Goal: Information Seeking & Learning: Compare options

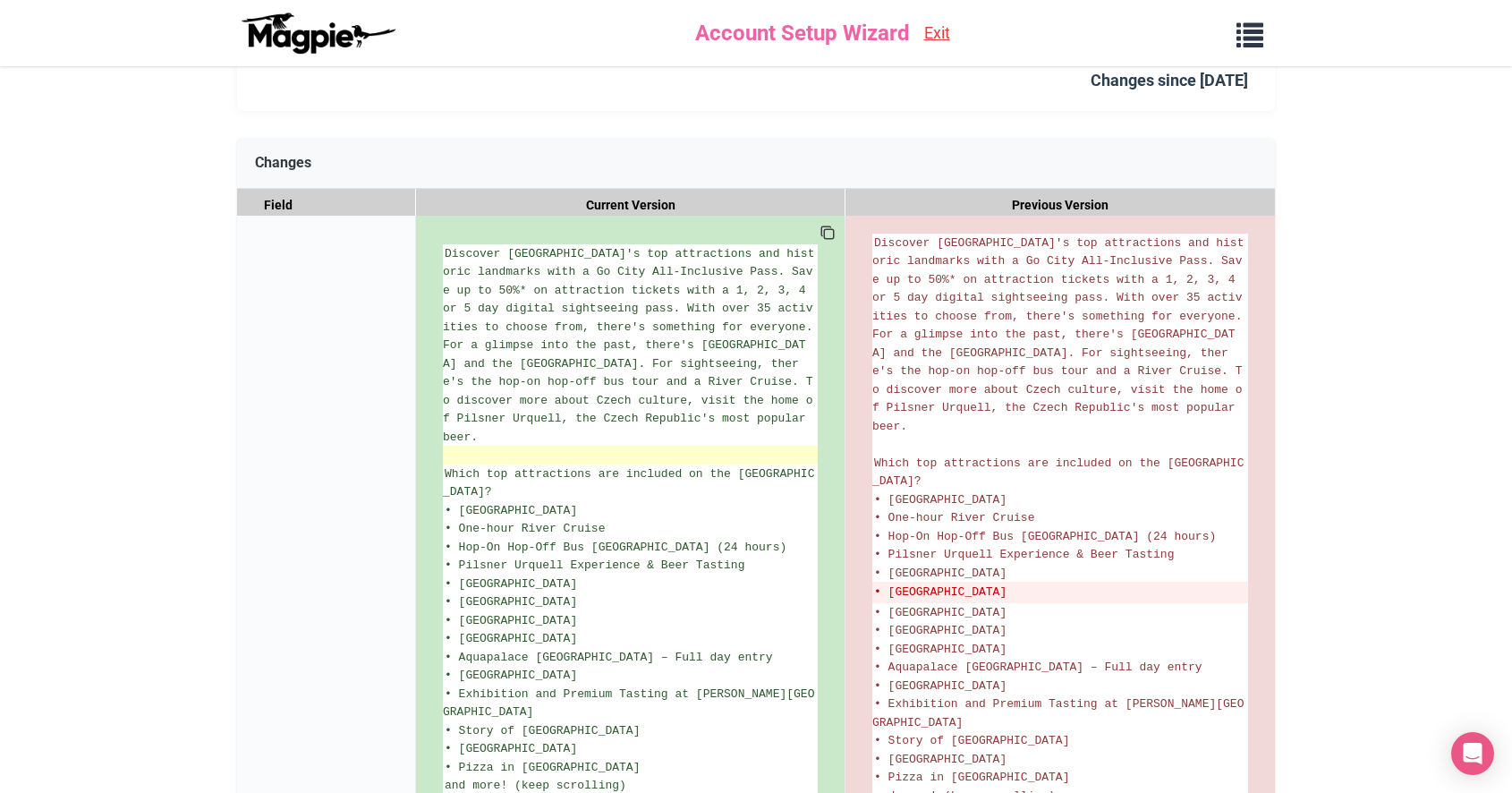
scroll to position [217, 0]
drag, startPoint x: 1081, startPoint y: 515, endPoint x: 871, endPoint y: 521, distance: 210.1
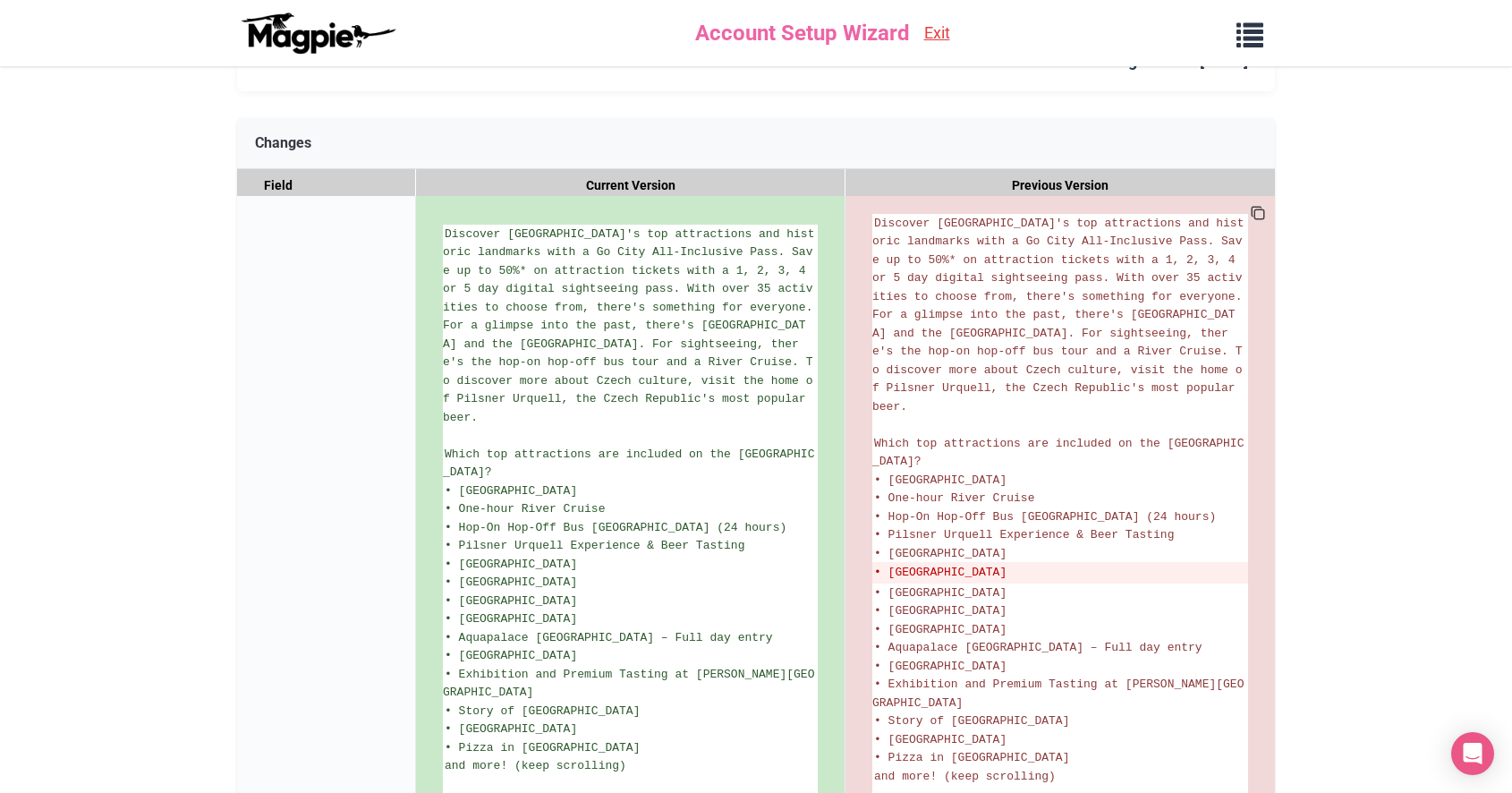
scroll to position [230, 0]
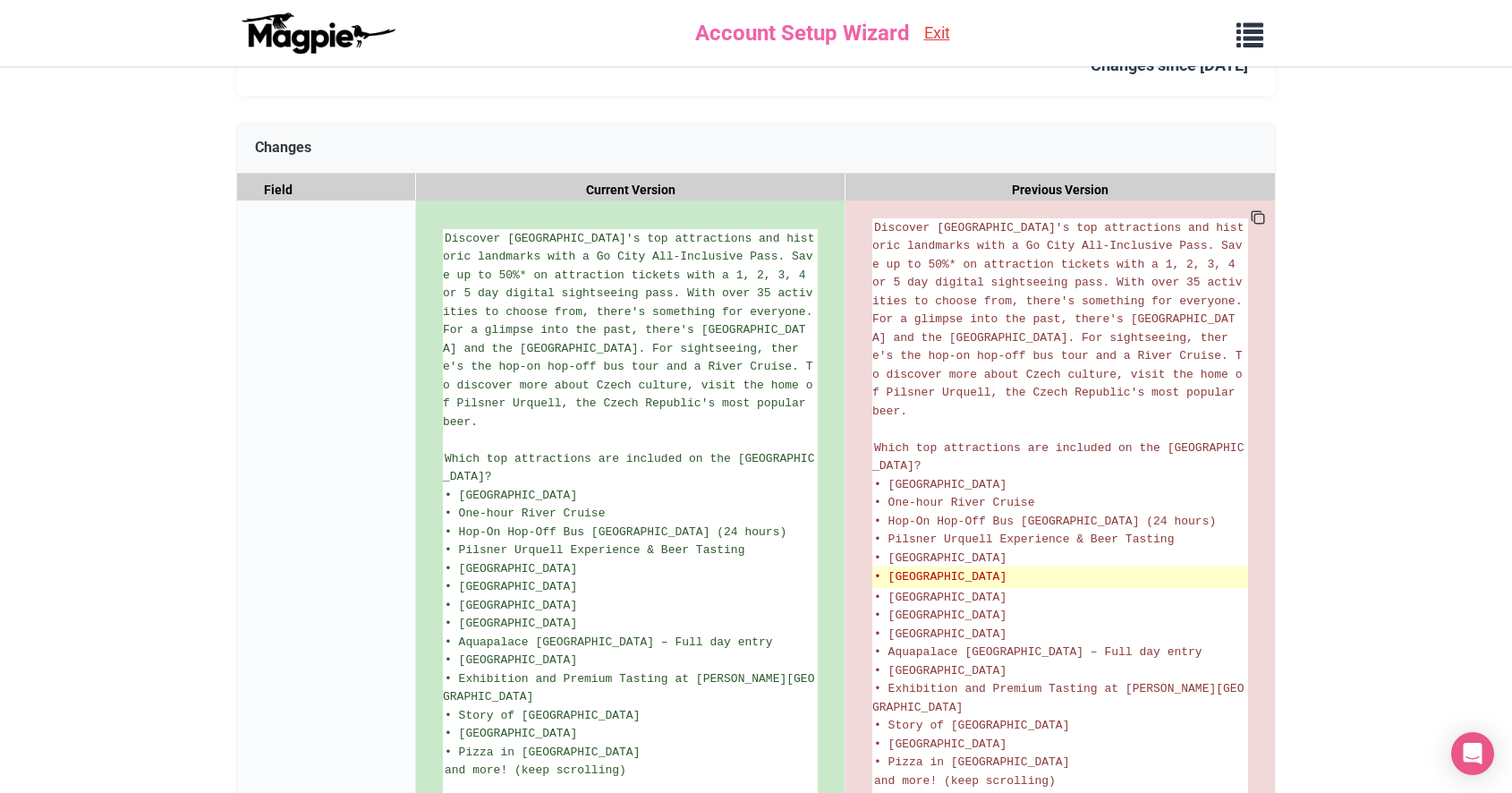
drag, startPoint x: 892, startPoint y: 507, endPoint x: 1084, endPoint y: 515, distance: 192.2
click at [1084, 568] on del "• Mozart Interactive Museum" at bounding box center [1060, 577] width 372 height 18
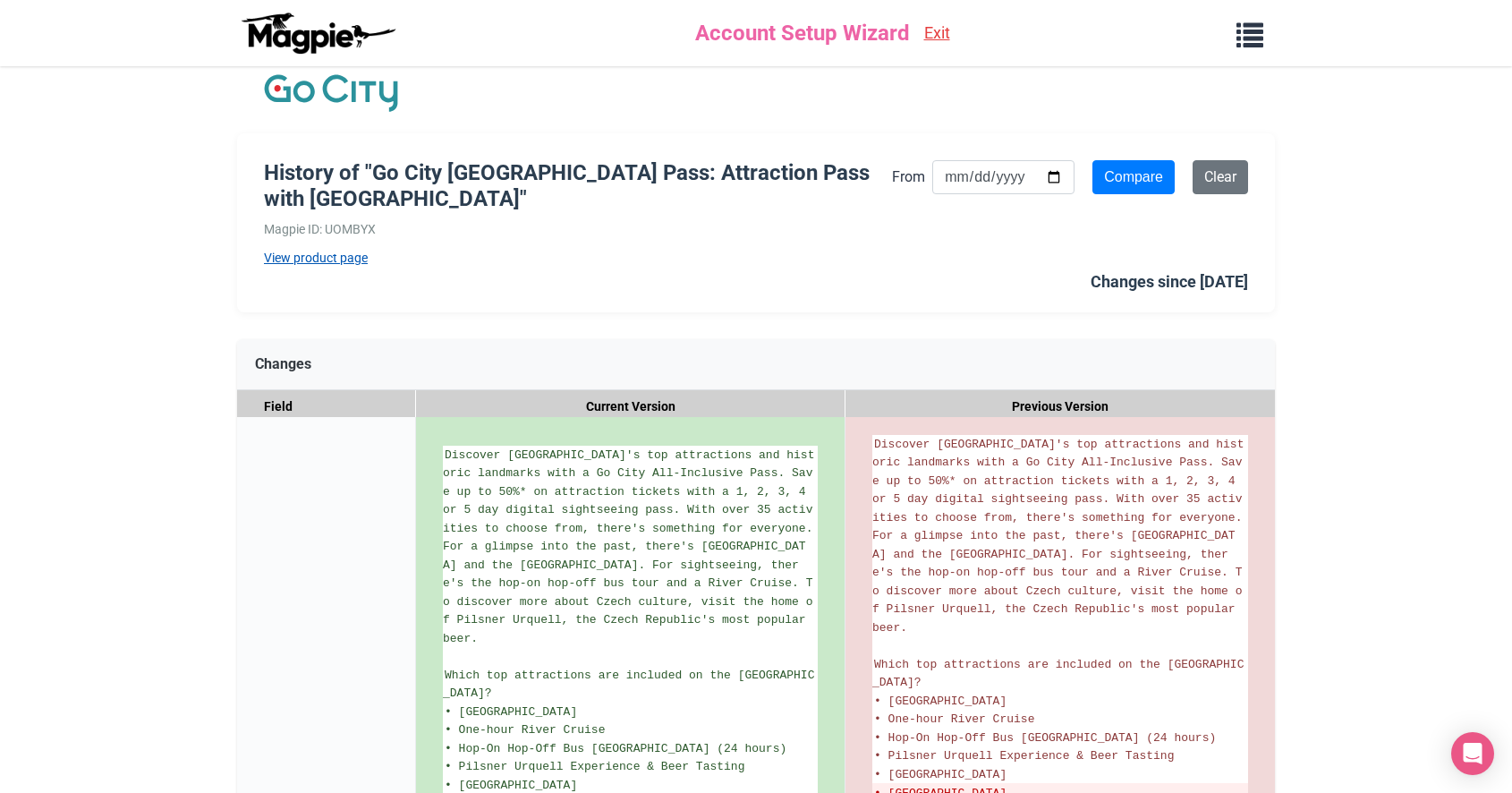
scroll to position [16, 0]
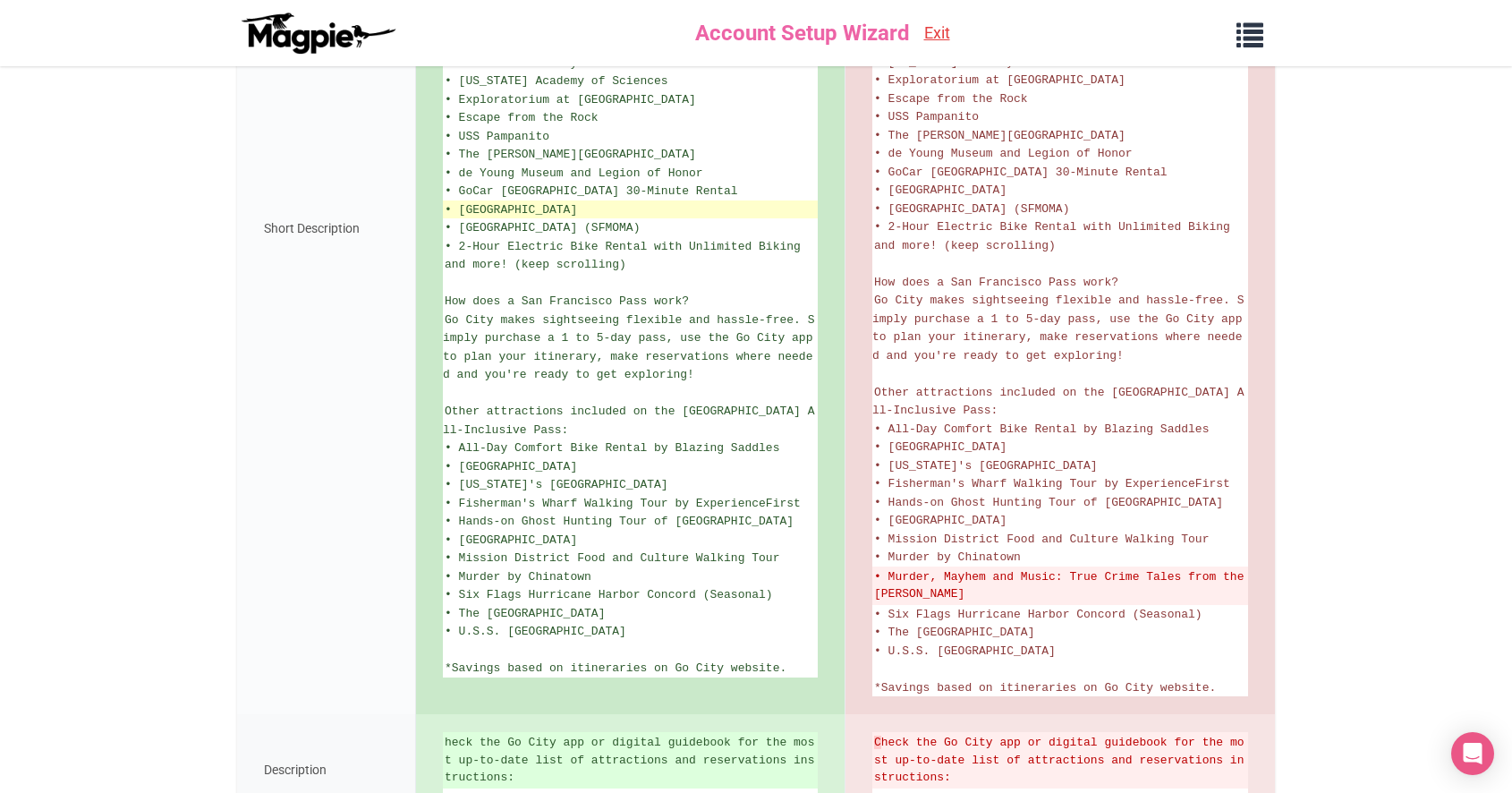
scroll to position [688, 0]
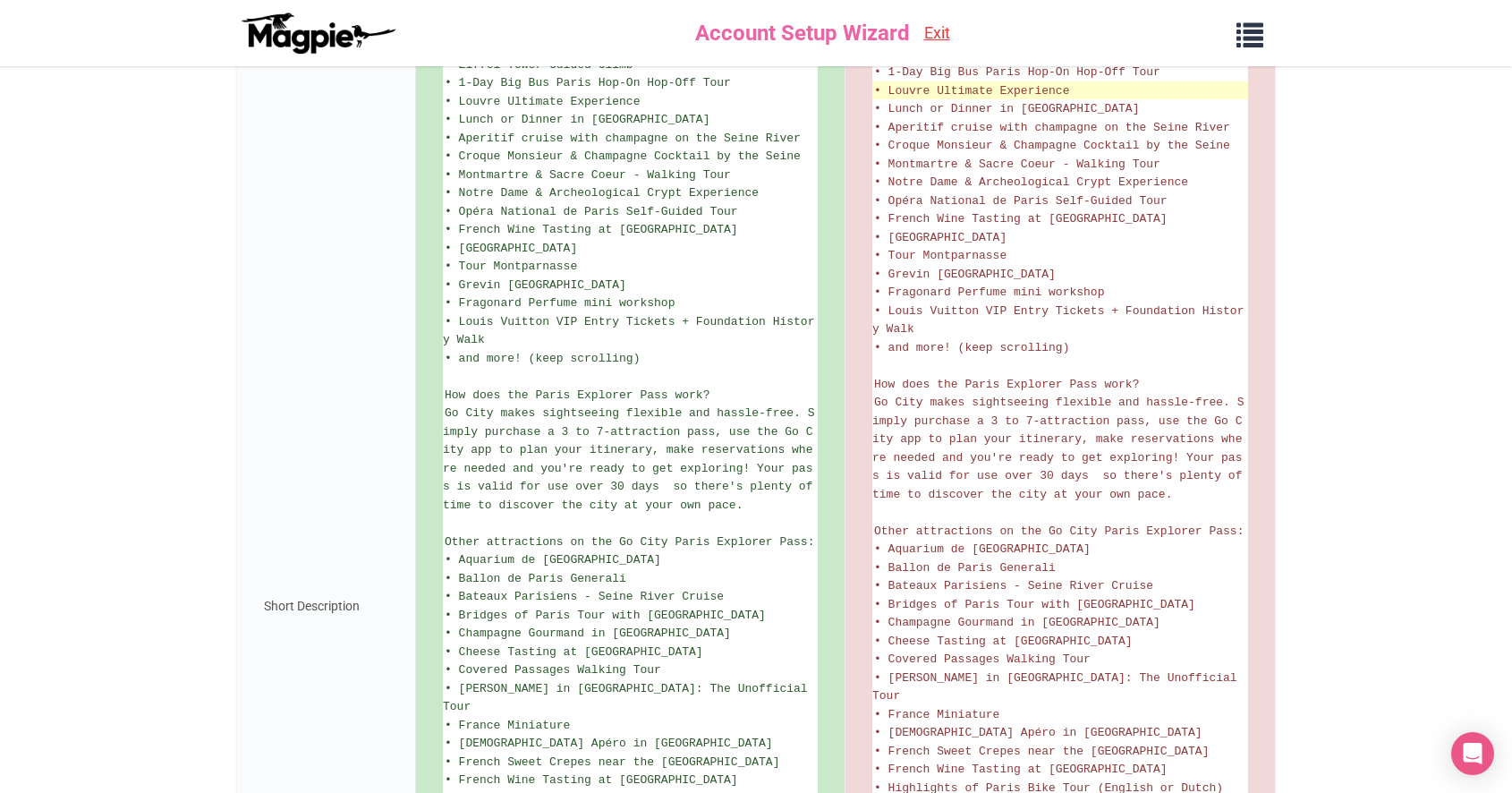
scroll to position [577, 0]
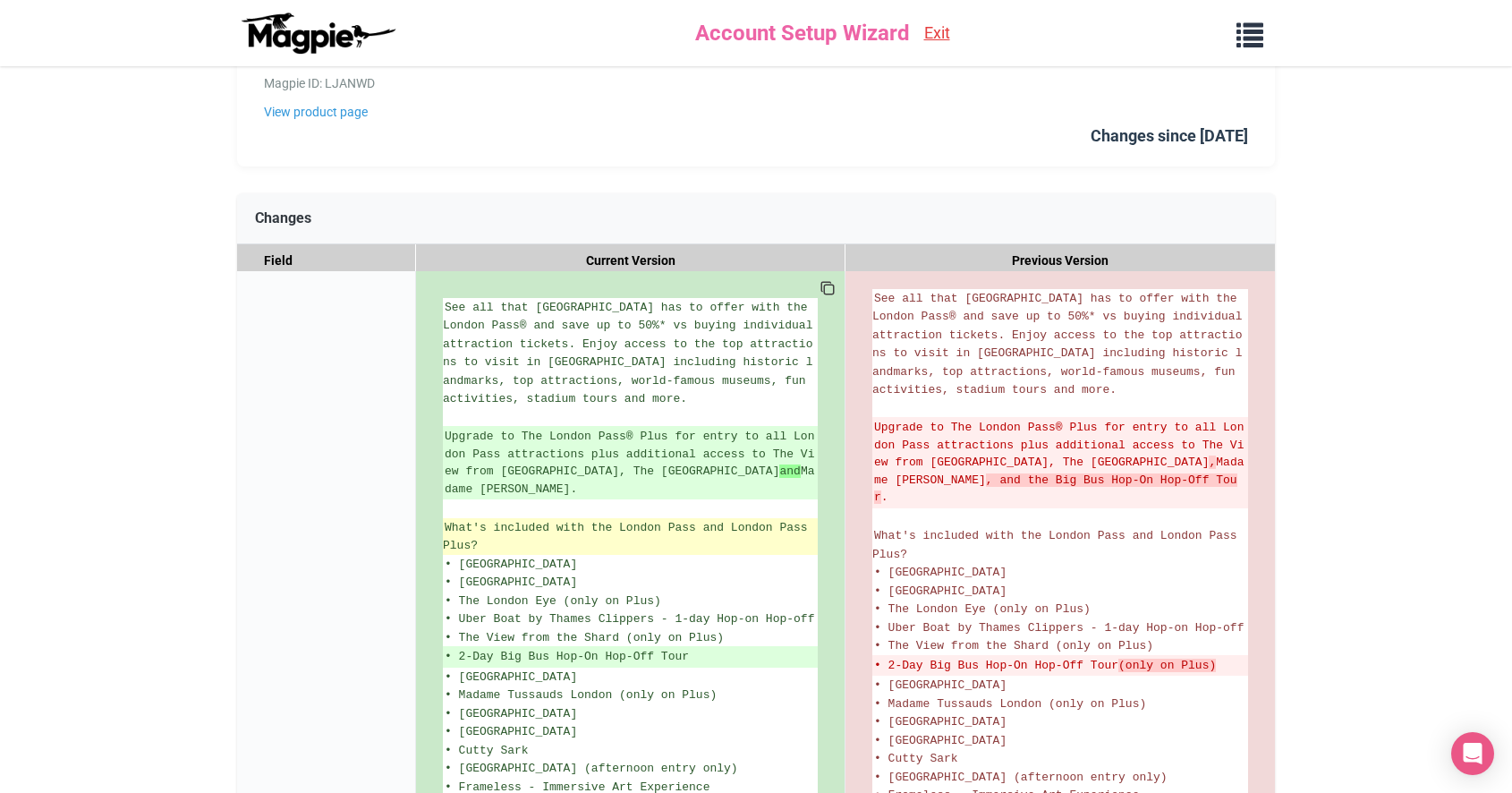
scroll to position [158, 0]
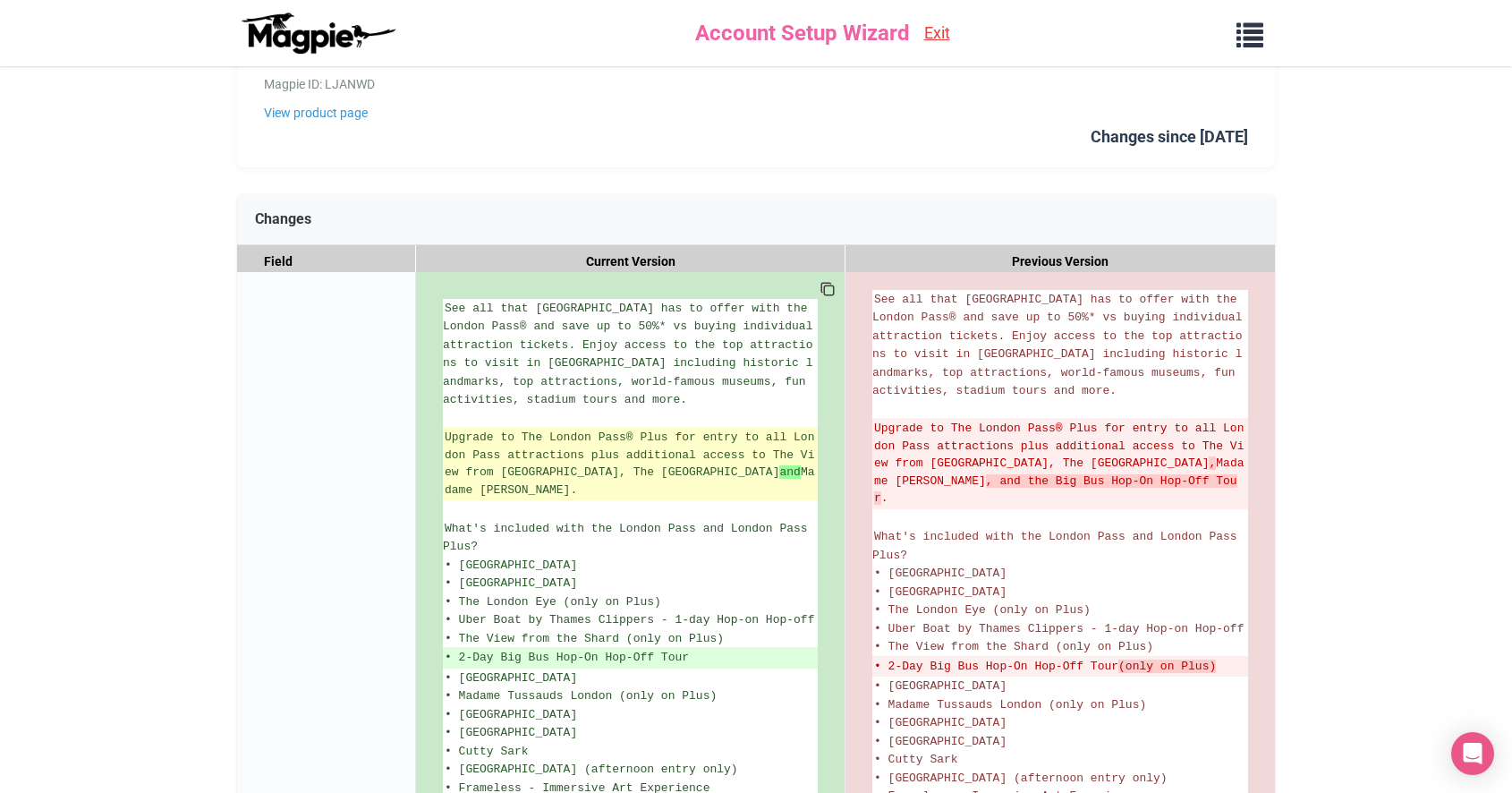
click at [698, 474] on ins "Upgrade to The London Pass® Plus for entry to all London Pass attractions plus …" at bounding box center [629, 463] width 371 height 70
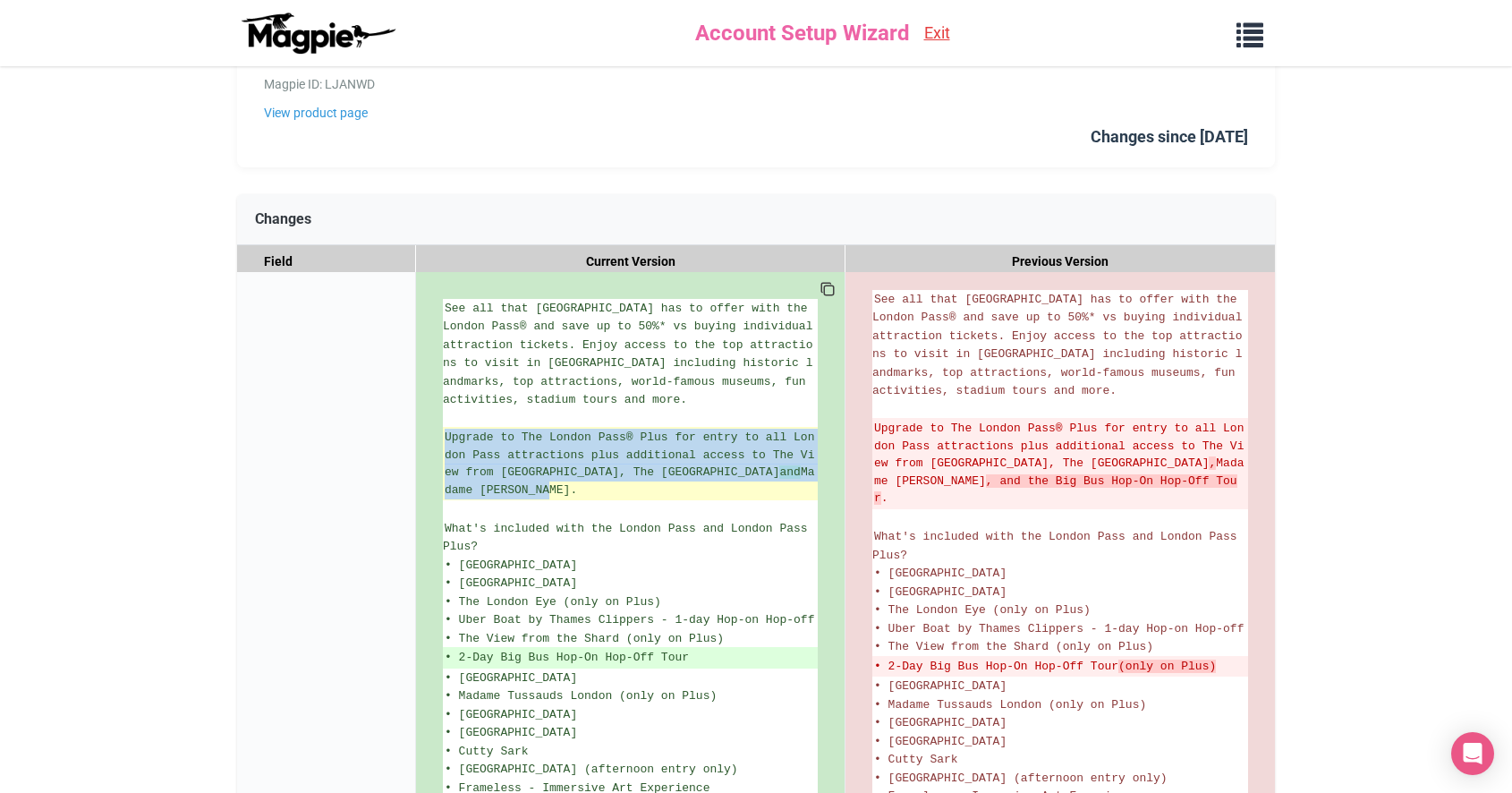
drag, startPoint x: 634, startPoint y: 465, endPoint x: 443, endPoint y: 413, distance: 198.0
click at [443, 427] on li "Upgrade to The London Pass® Plus for entry to all London Pass attractions plus …" at bounding box center [630, 463] width 375 height 73
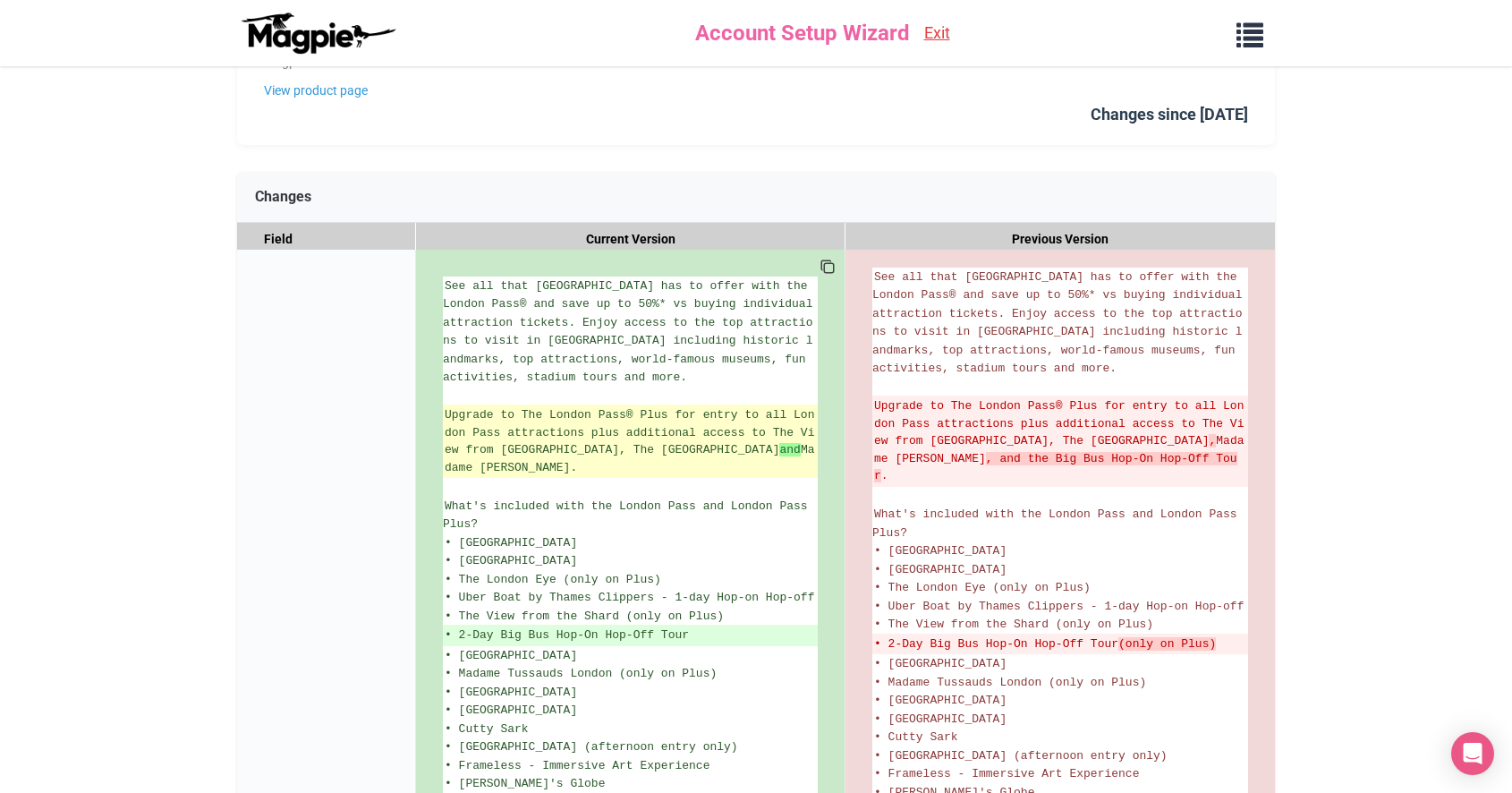
scroll to position [187, 1]
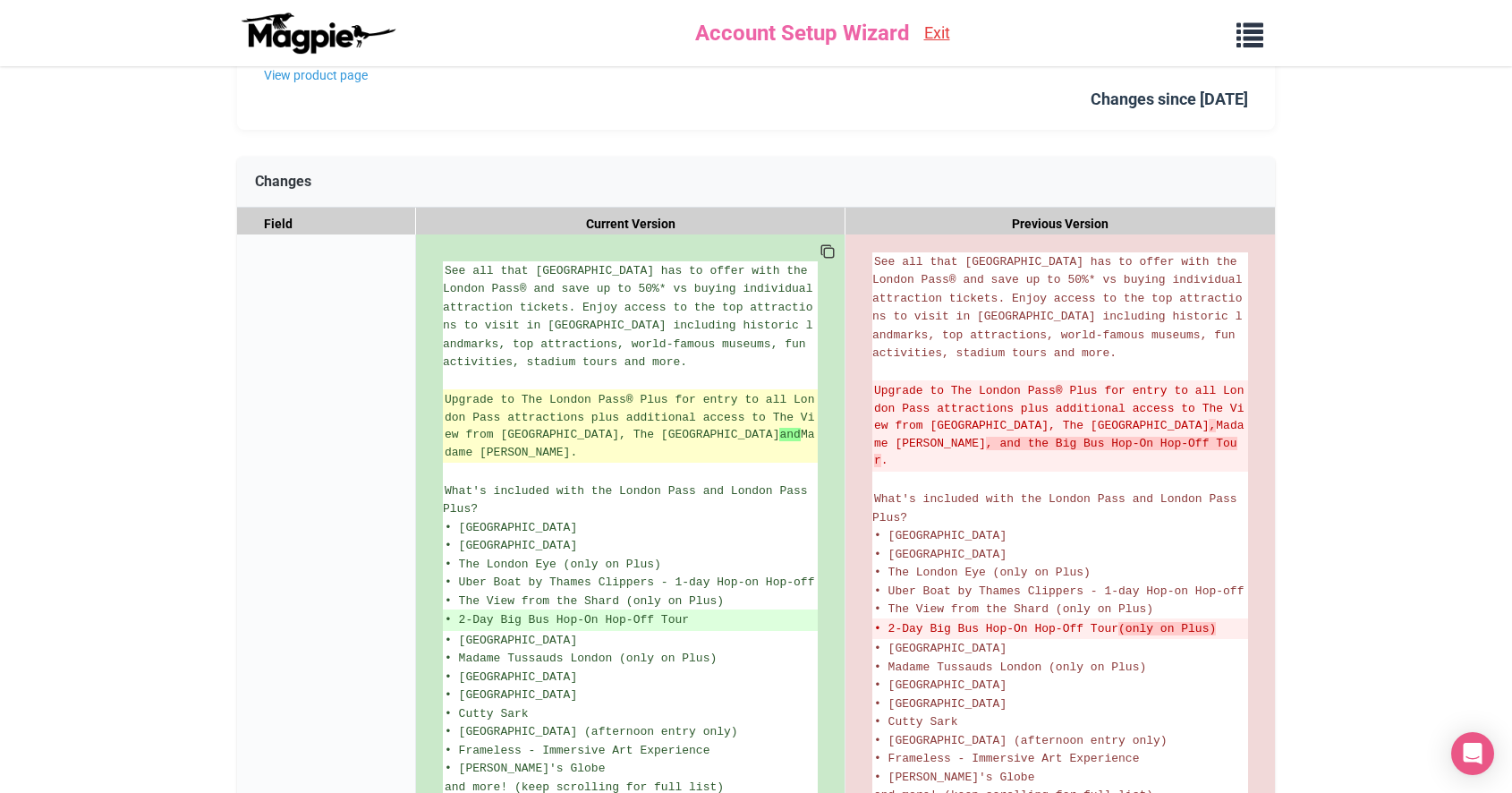
click at [517, 421] on ins "Upgrade to The London Pass® Plus for entry to all London Pass attractions plus …" at bounding box center [629, 425] width 371 height 70
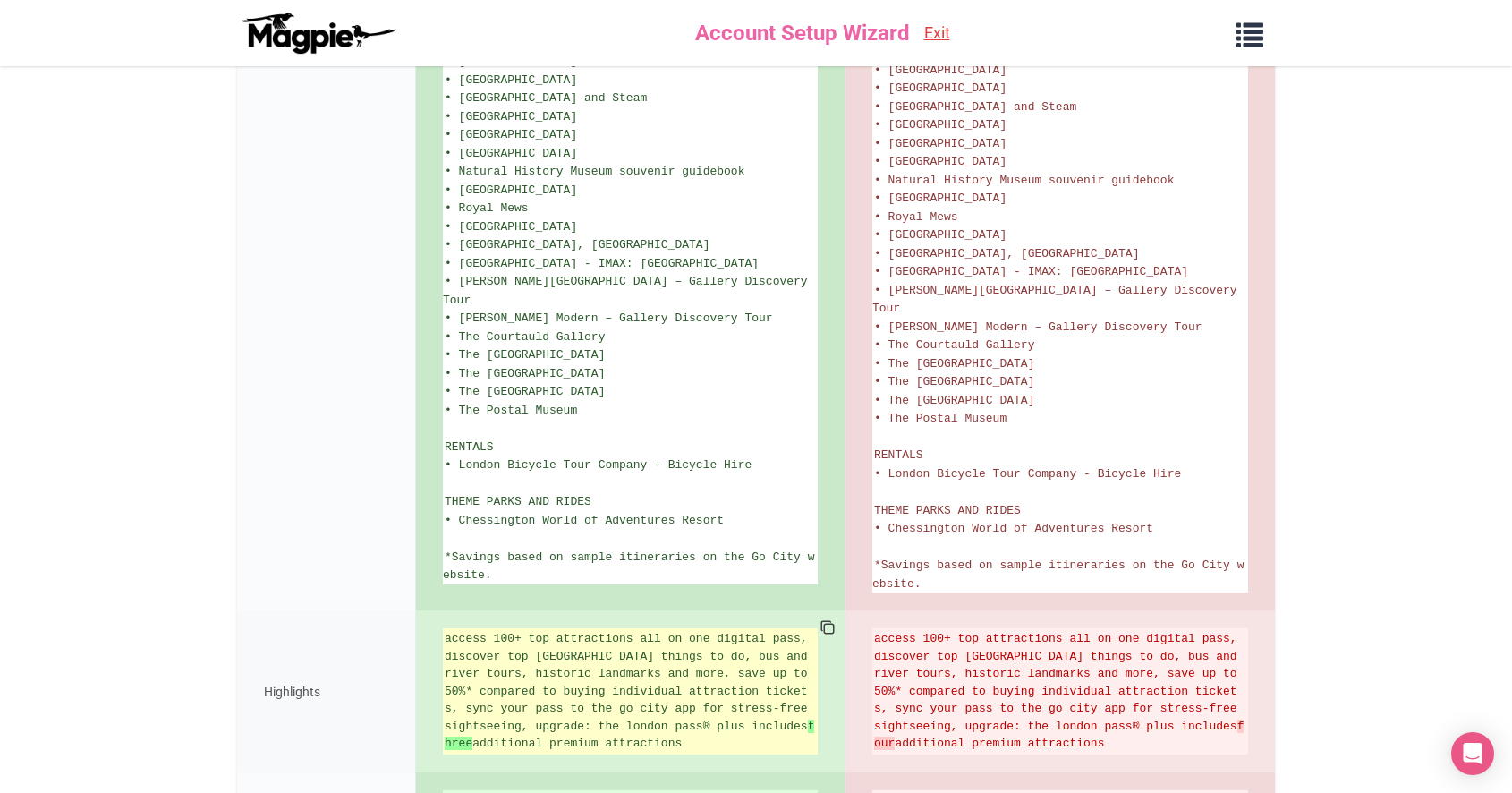
scroll to position [2553, 0]
drag, startPoint x: 528, startPoint y: 498, endPoint x: 815, endPoint y: 510, distance: 287.3
click at [815, 630] on ins "access 100+ top attractions all on one digital pass, discover top london things…" at bounding box center [629, 692] width 371 height 123
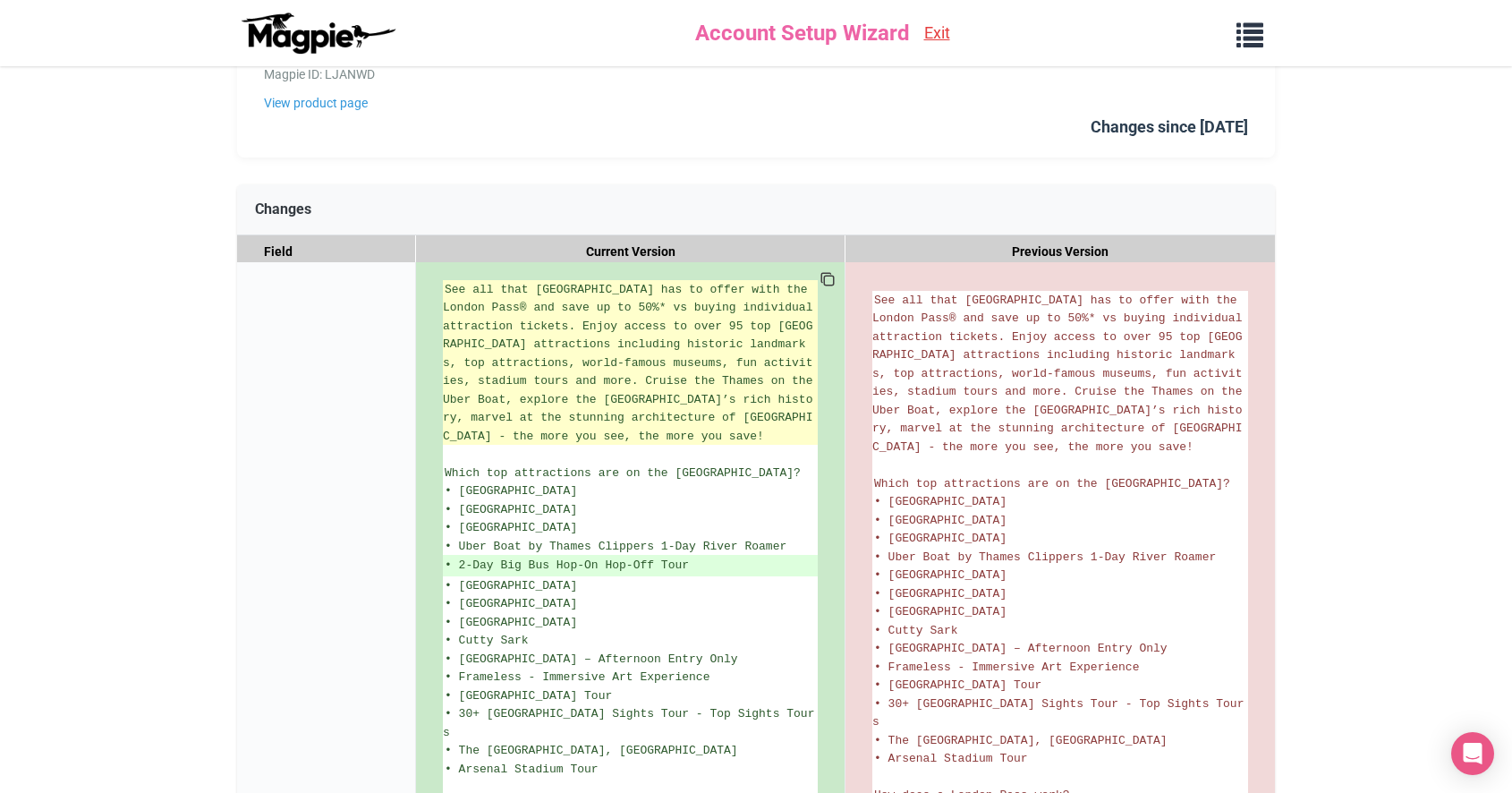
scroll to position [176, 0]
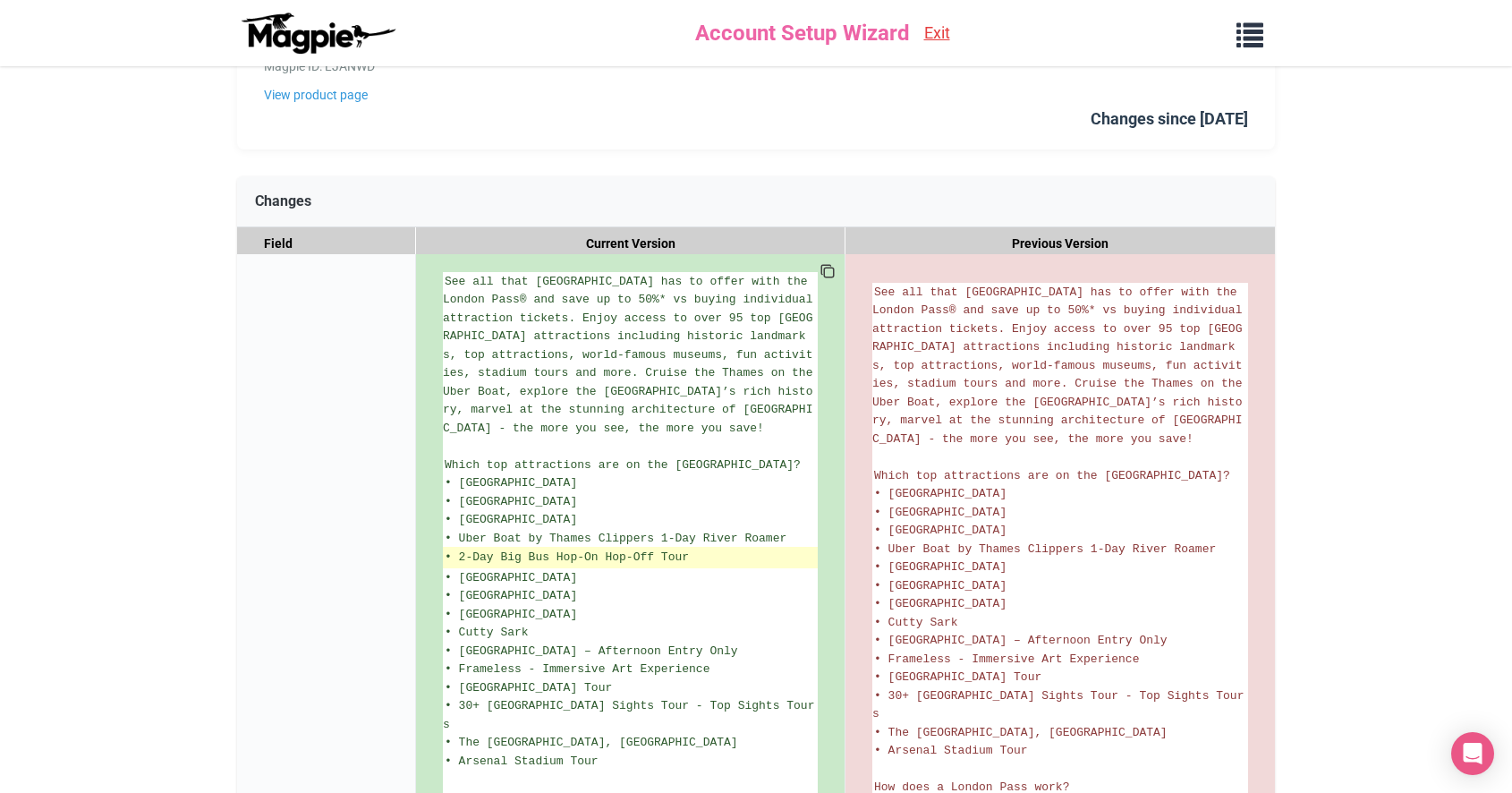
click at [710, 548] on ins "• 2-Day Big Bus Hop-On Hop-Off Tour" at bounding box center [629, 557] width 371 height 18
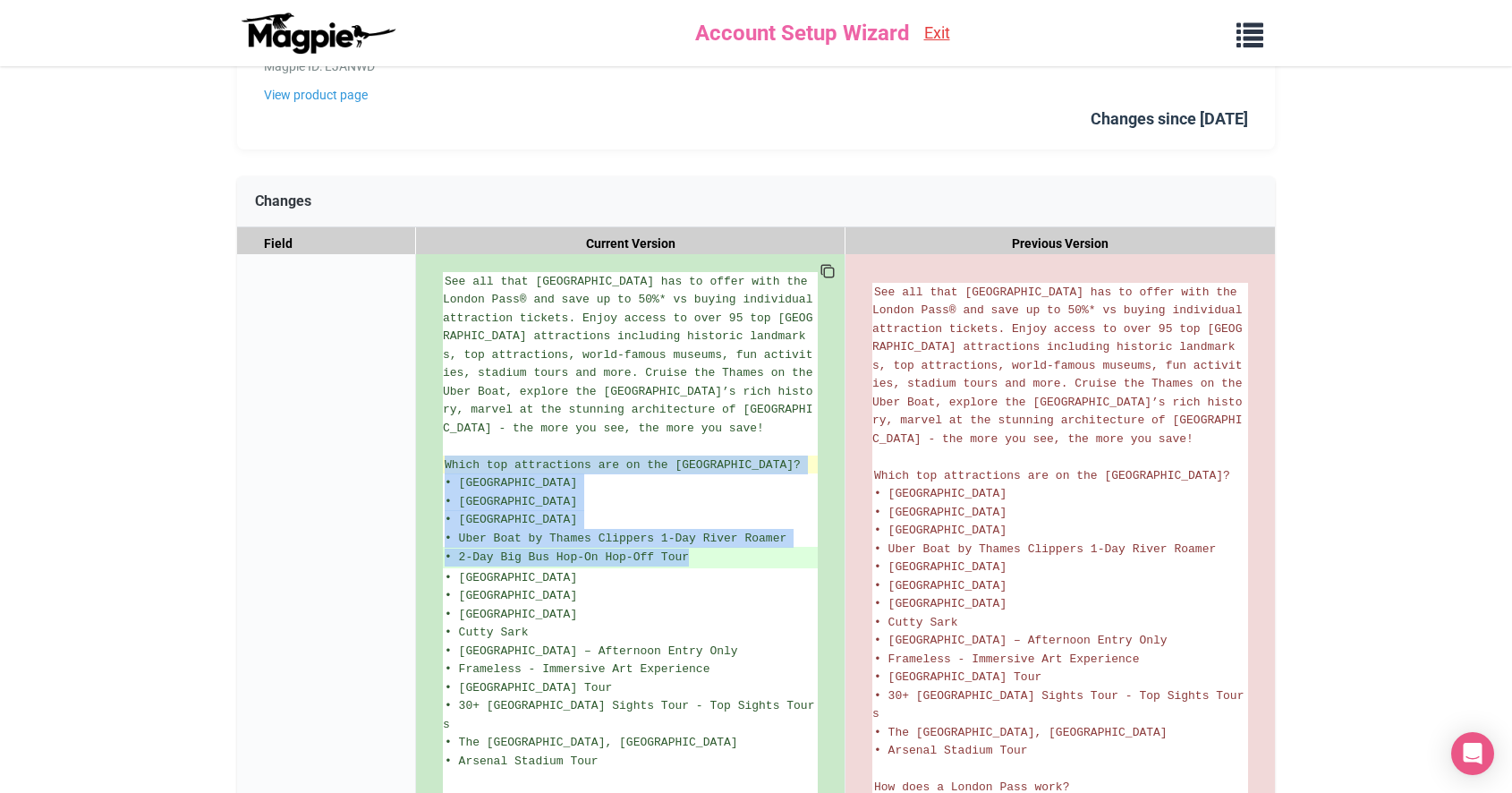
drag, startPoint x: 718, startPoint y: 537, endPoint x: 444, endPoint y: 446, distance: 288.7
copy ul "Which top attractions are on the London Pass? • Tower of London • Westminster A…"
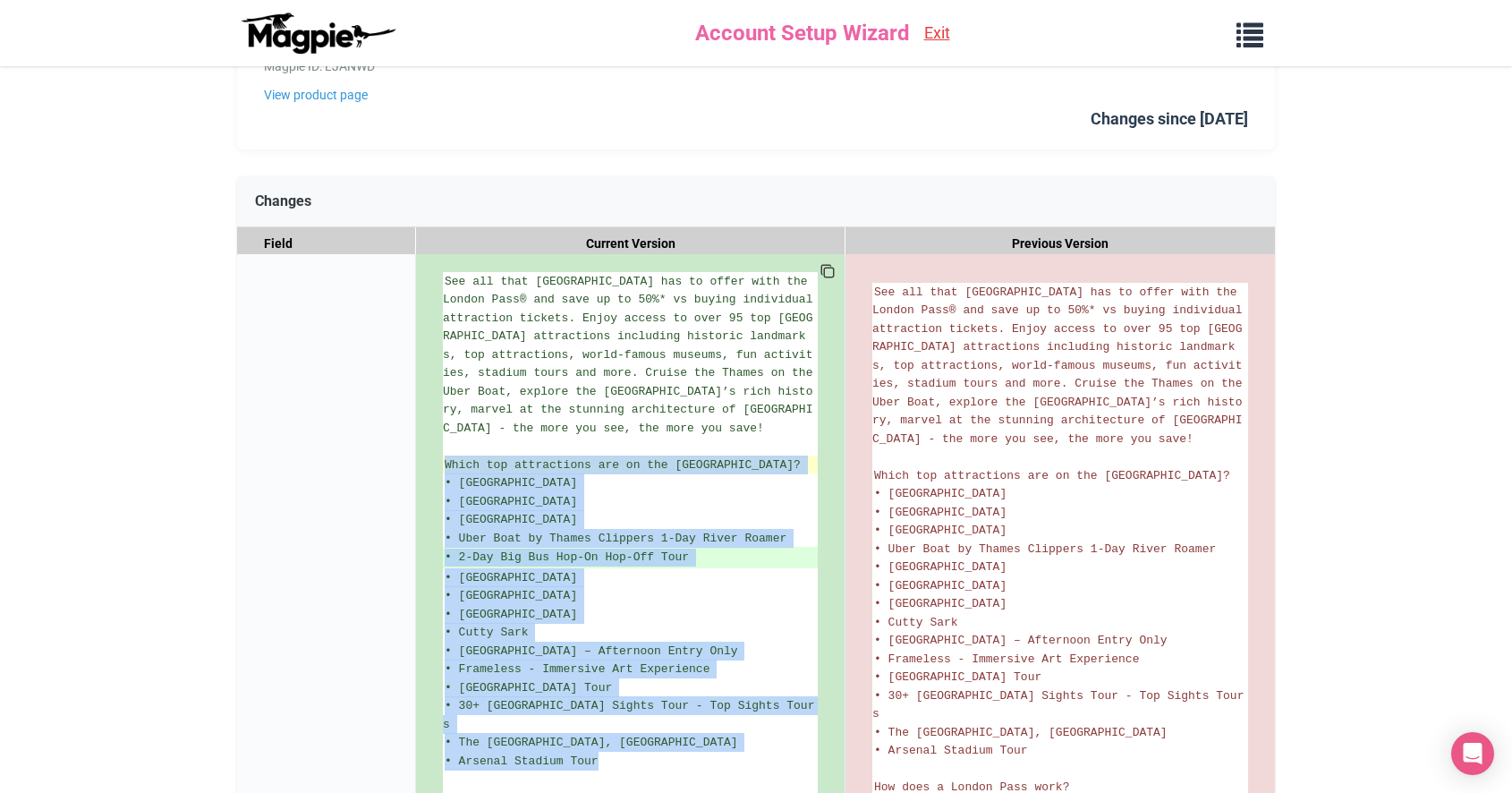
drag, startPoint x: 578, startPoint y: 703, endPoint x: 445, endPoint y: 443, distance: 292.0
copy ul "Which top attractions are on the London Pass? • Tower of London • Westminster A…"
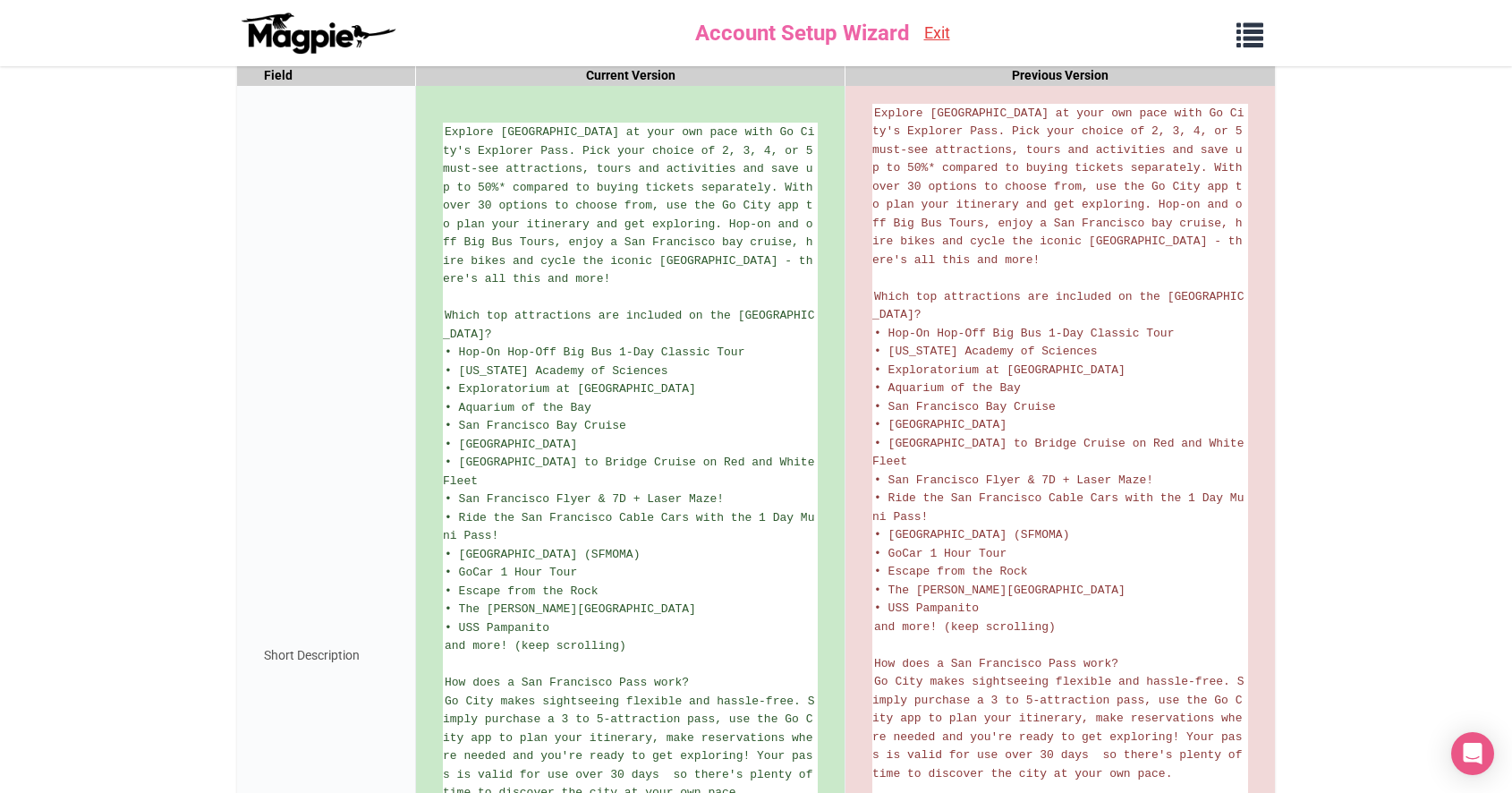
scroll to position [334, 0]
